Goal: Transaction & Acquisition: Purchase product/service

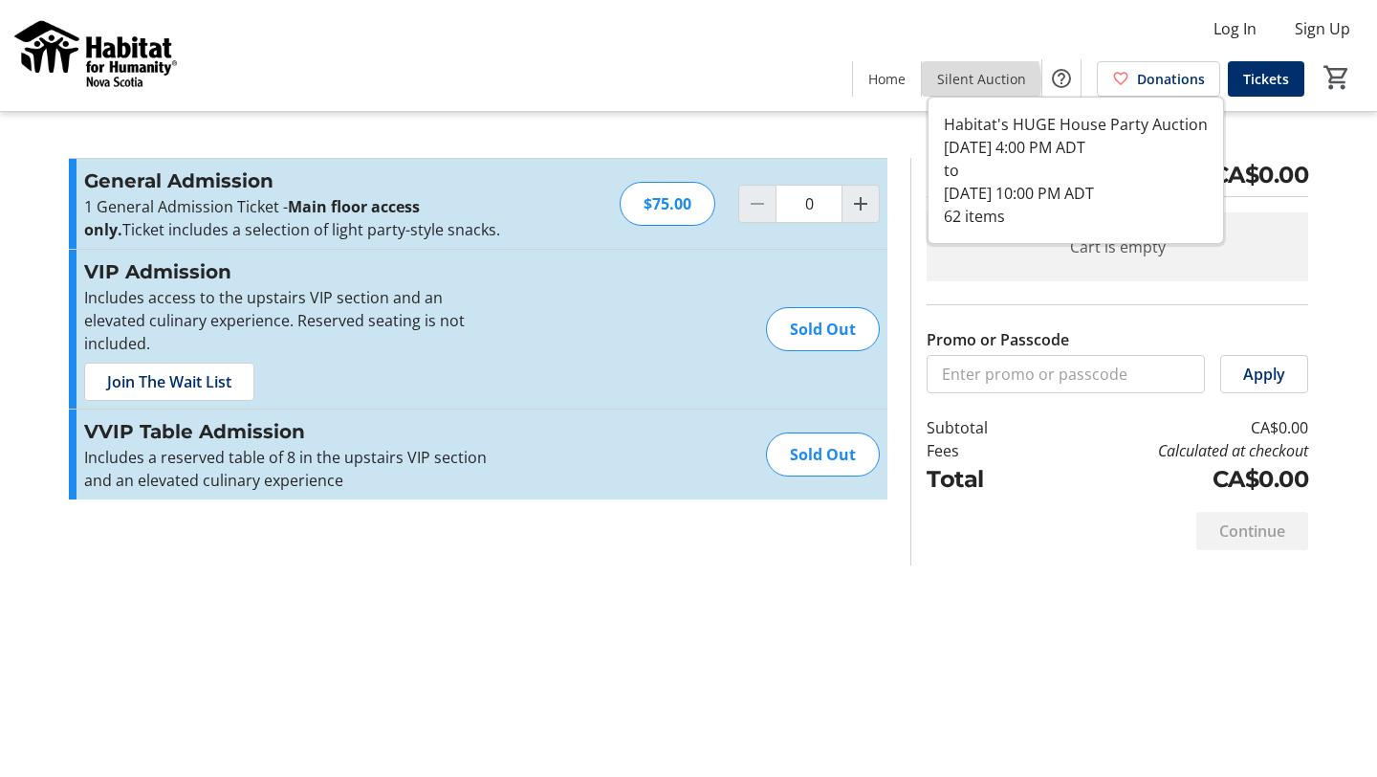
click at [967, 82] on span "Silent Auction" at bounding box center [981, 79] width 89 height 20
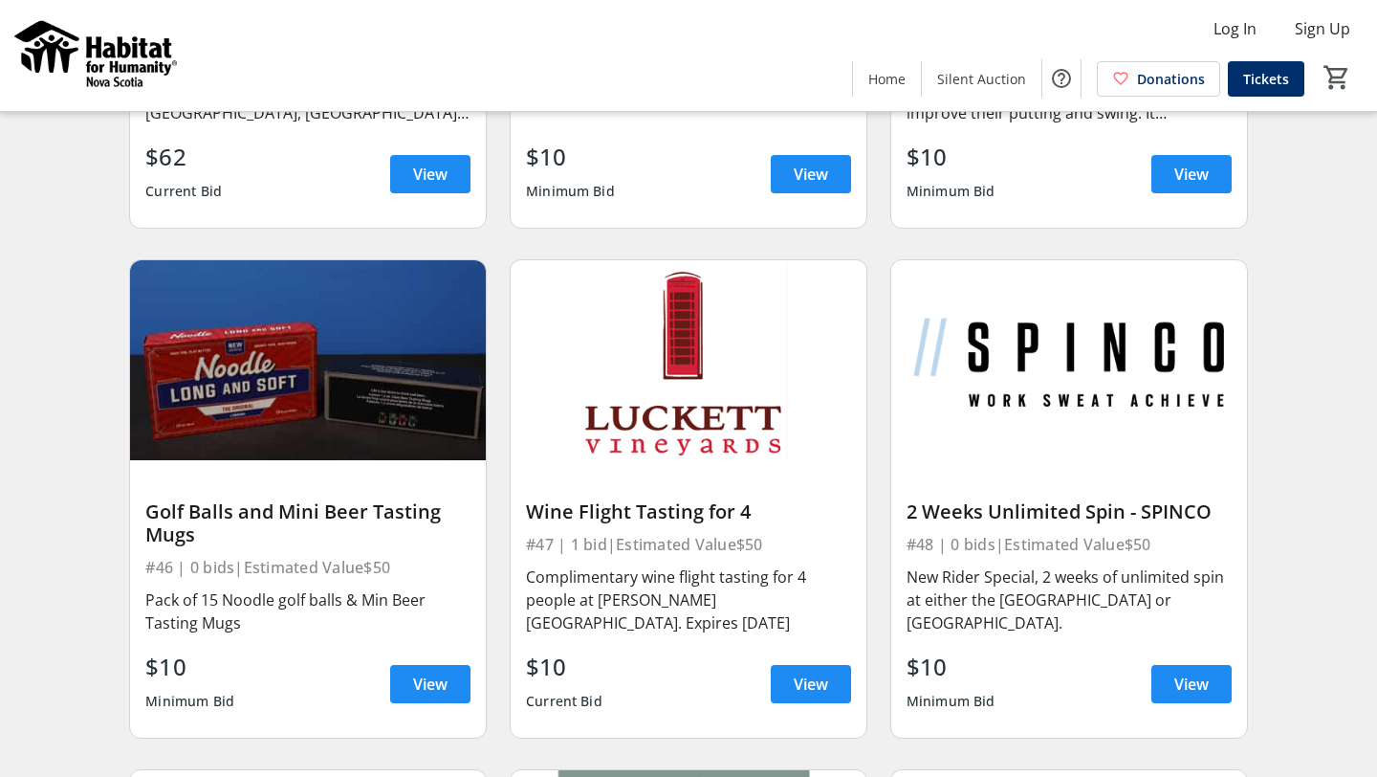
scroll to position [7597, 0]
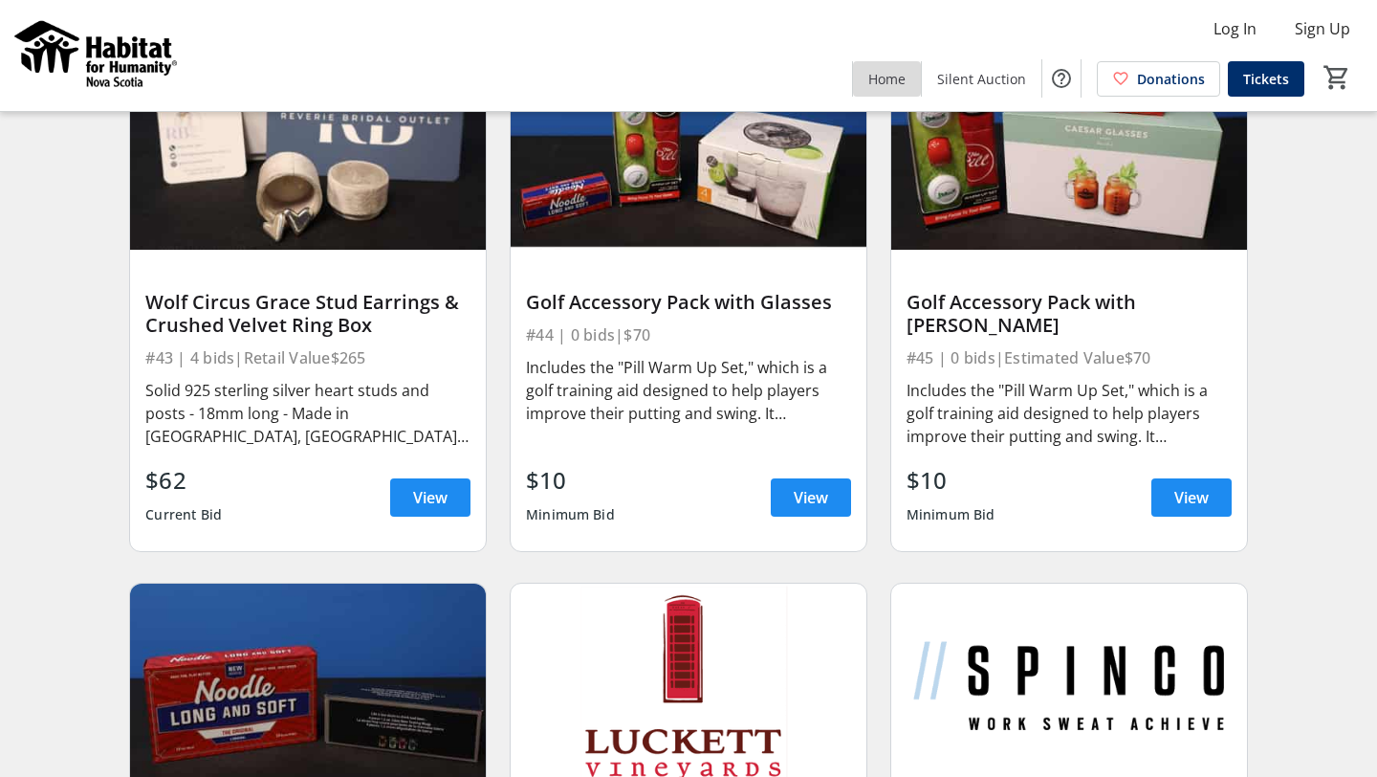
click at [894, 77] on span "Home" at bounding box center [886, 79] width 37 height 20
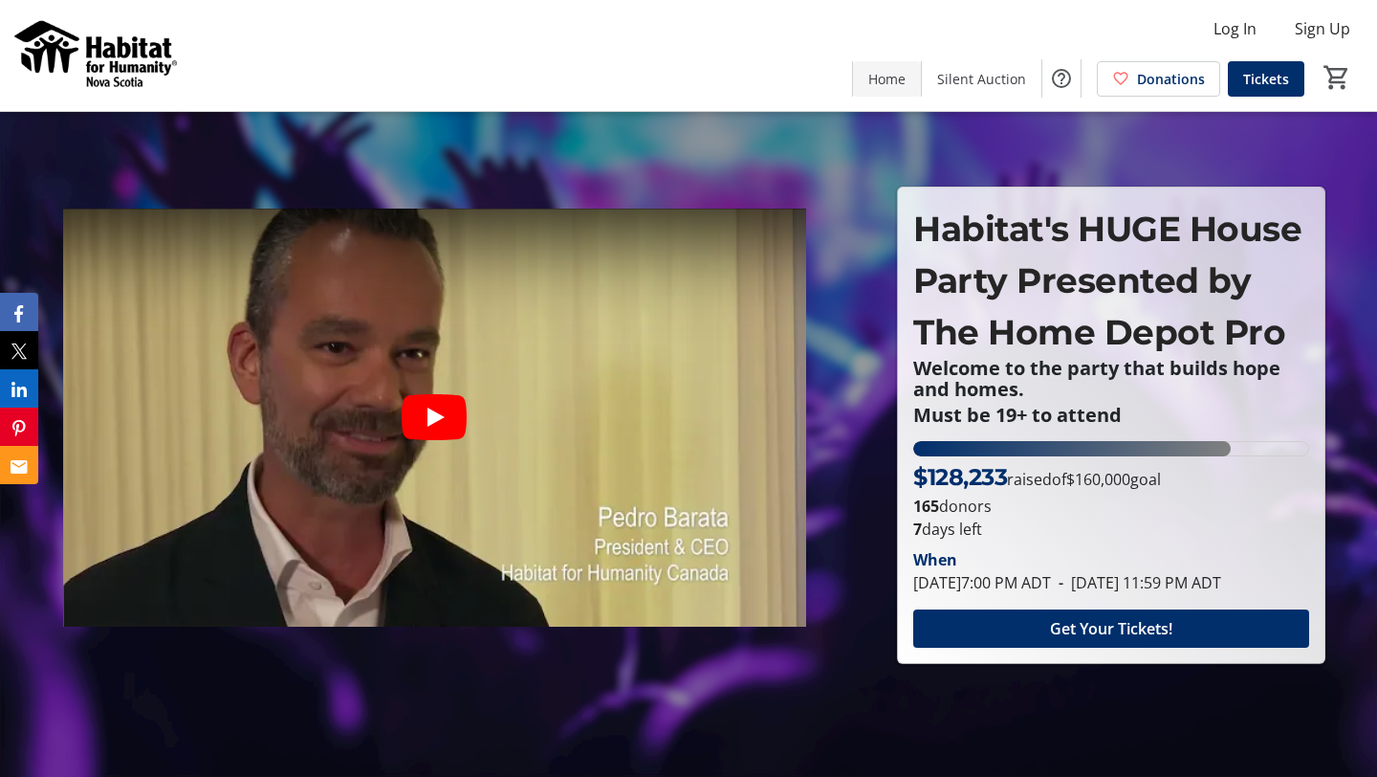
click at [878, 73] on span "Home" at bounding box center [886, 79] width 37 height 20
click at [1069, 640] on span "Get Your Tickets!" at bounding box center [1111, 628] width 122 height 23
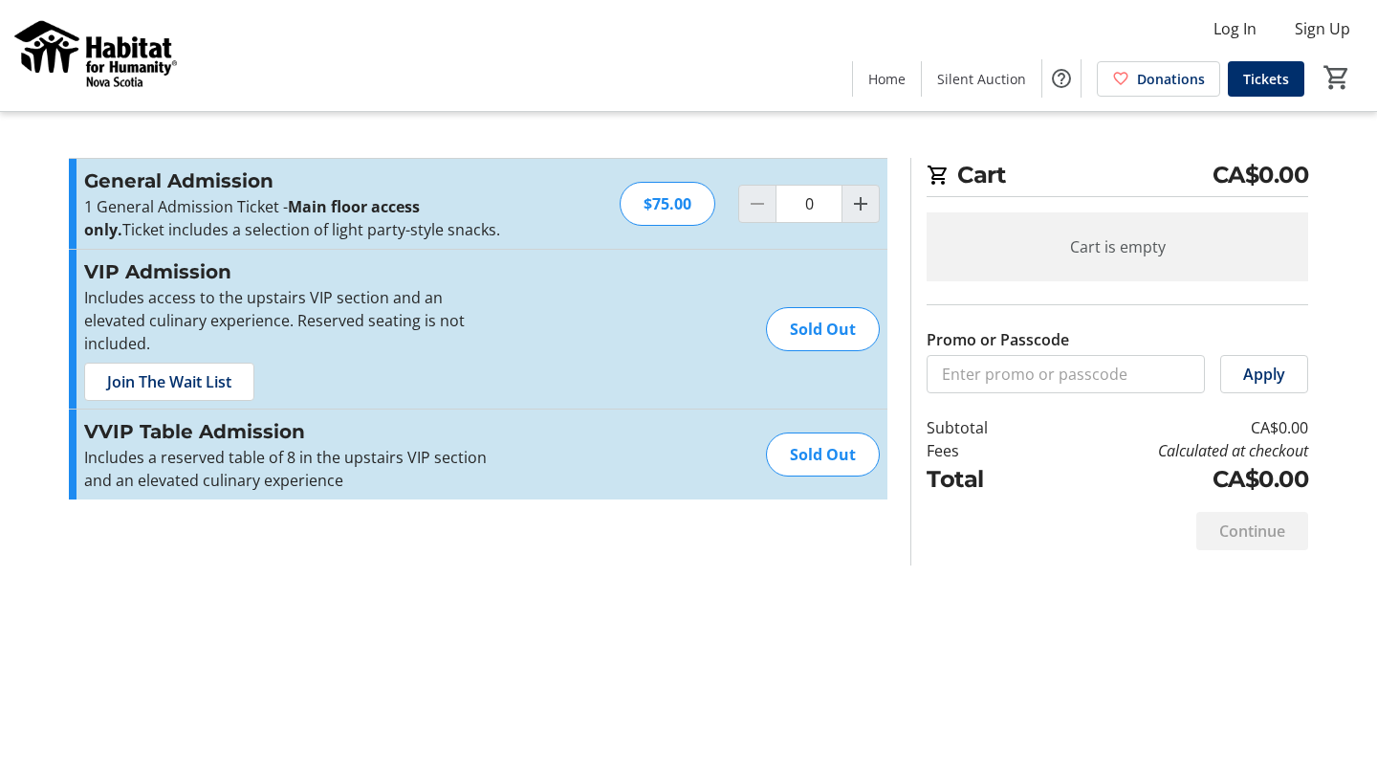
click at [321, 215] on strong "Main floor access only." at bounding box center [252, 218] width 336 height 44
click at [867, 207] on mat-icon "Increment by one" at bounding box center [860, 203] width 23 height 23
type input "1"
